Goal: Transaction & Acquisition: Purchase product/service

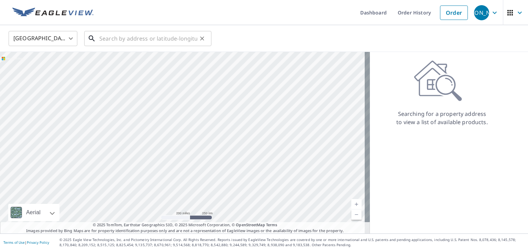
click at [120, 39] on input "text" at bounding box center [148, 38] width 98 height 19
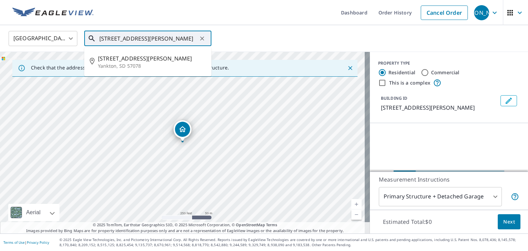
click at [153, 37] on input "[STREET_ADDRESS][PERSON_NAME]" at bounding box center [148, 38] width 98 height 19
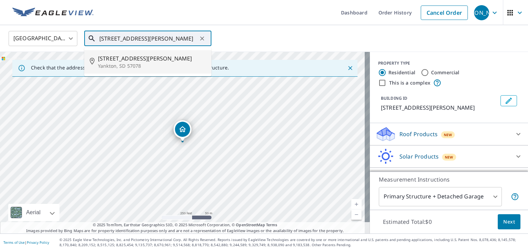
click at [123, 59] on span "[STREET_ADDRESS][PERSON_NAME]" at bounding box center [152, 58] width 108 height 8
type input "[STREET_ADDRESS][PERSON_NAME]"
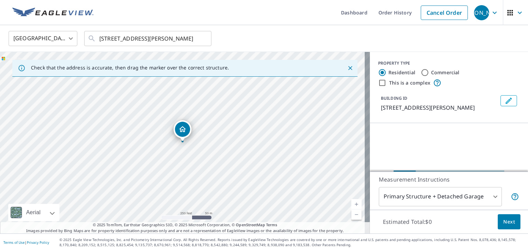
click at [352, 203] on link "Current Level 17, Zoom In" at bounding box center [356, 204] width 10 height 10
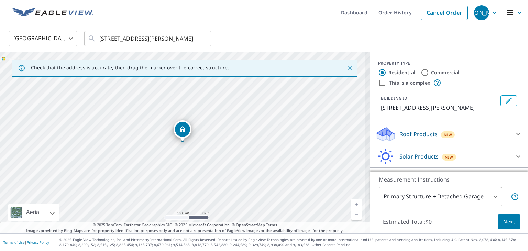
click at [352, 203] on link "Current Level 18, Zoom In" at bounding box center [356, 204] width 10 height 10
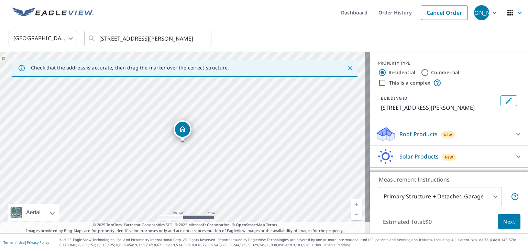
click at [352, 203] on link "Current Level 19, Zoom In" at bounding box center [356, 204] width 10 height 10
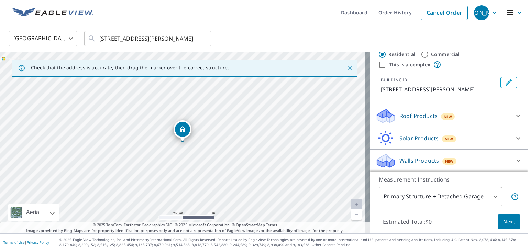
click at [402, 115] on p "Roof Products" at bounding box center [419, 116] width 38 height 8
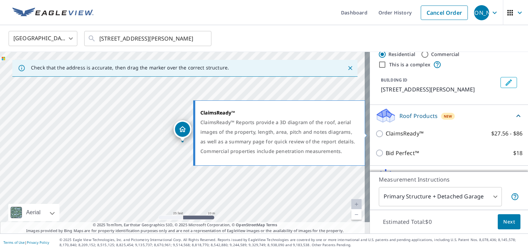
click at [375, 133] on input "ClaimsReady™ $27.56 - $86" at bounding box center [380, 134] width 10 height 8
checkbox input "true"
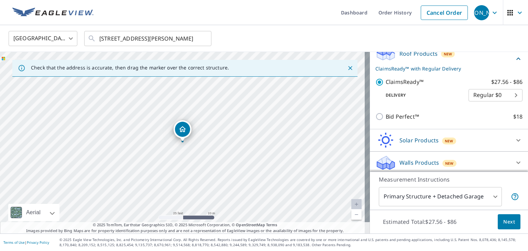
scroll to position [83, 0]
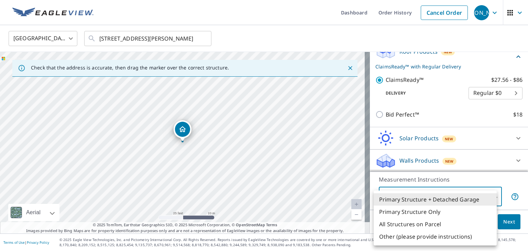
click at [490, 197] on body "JA [PERSON_NAME] Dashboard Order History Cancel Order JA [GEOGRAPHIC_DATA] US ​…" at bounding box center [264, 125] width 528 height 251
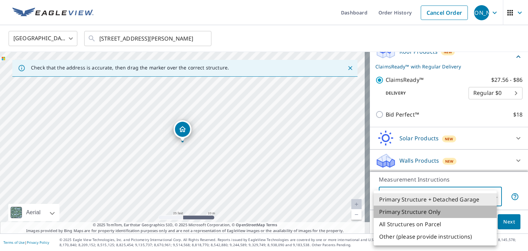
click at [414, 211] on li "Primary Structure Only" at bounding box center [435, 212] width 123 height 12
type input "2"
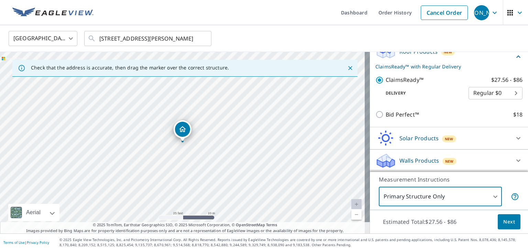
click at [503, 221] on span "Next" at bounding box center [509, 222] width 12 height 9
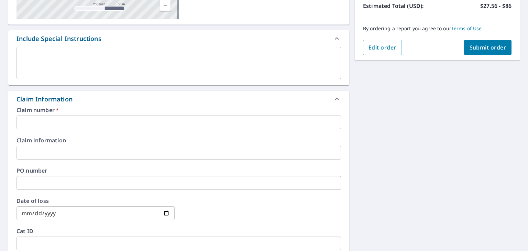
scroll to position [162, 0]
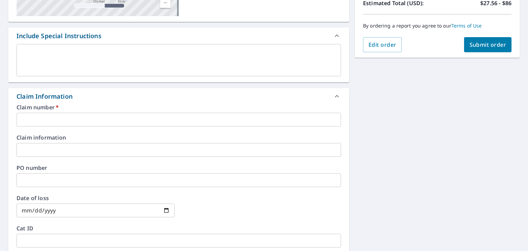
click at [53, 117] on input "text" at bounding box center [179, 120] width 325 height 14
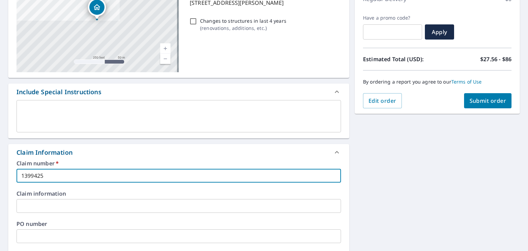
scroll to position [95, 0]
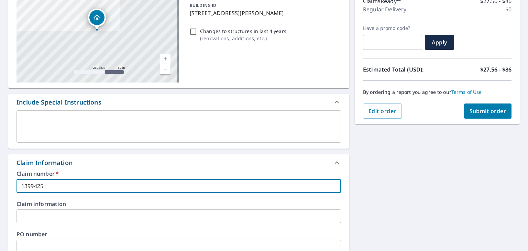
type input "1399425"
click at [482, 110] on span "Submit order" at bounding box center [488, 111] width 37 height 8
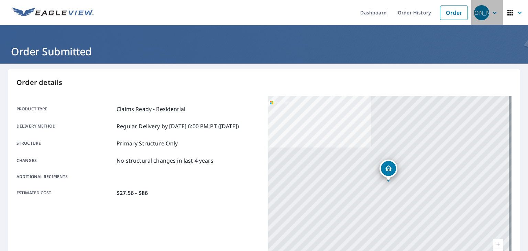
click at [491, 11] on icon "button" at bounding box center [495, 13] width 8 height 8
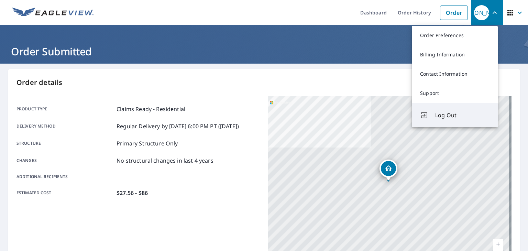
click at [443, 114] on span "Log Out" at bounding box center [462, 115] width 54 height 8
